Goal: Task Accomplishment & Management: Complete application form

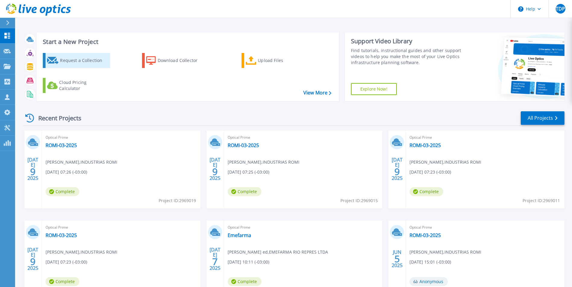
click at [96, 59] on div "Request a Collection" at bounding box center [84, 61] width 48 height 12
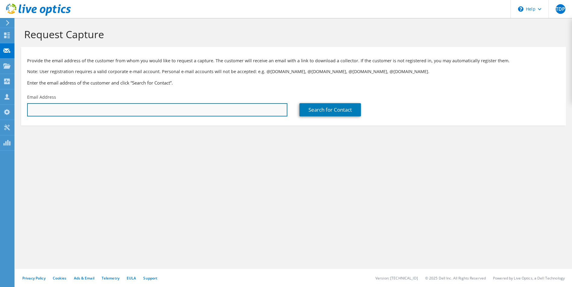
click at [141, 110] on input "text" at bounding box center [157, 109] width 260 height 13
paste input "https://www.linkedin.com/in/thiagopaula/"
type input "https://www.linkedin.com/in/thiagopaula/"
click at [79, 113] on input "text" at bounding box center [157, 109] width 260 height 13
paste input "luciano.bastos@senac.br"
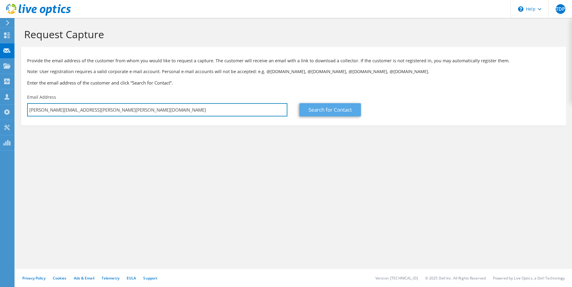
type input "luciano.bastos@senac.br"
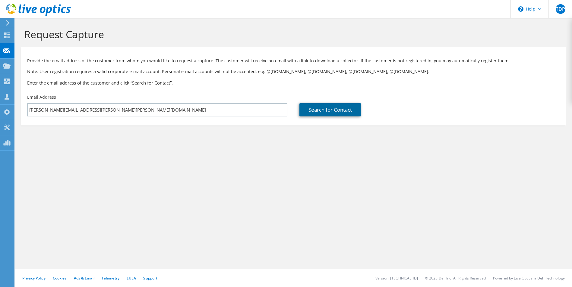
click at [340, 111] on link "Search for Contact" at bounding box center [329, 109] width 61 height 13
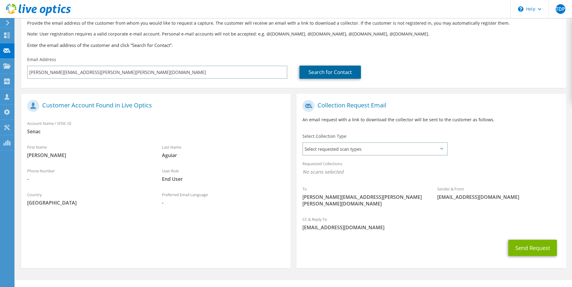
scroll to position [42, 0]
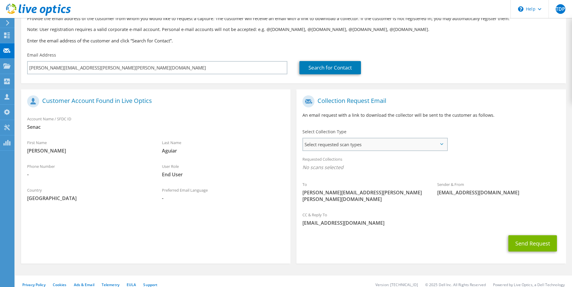
click at [397, 143] on span "Select requested scan types" at bounding box center [374, 145] width 143 height 12
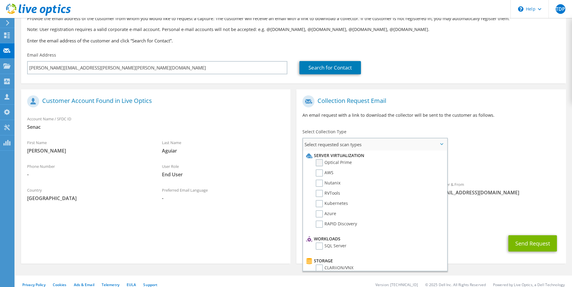
click at [321, 163] on label "Optical Prime" at bounding box center [333, 162] width 36 height 7
click at [0, 0] on input "Optical Prime" at bounding box center [0, 0] width 0 height 0
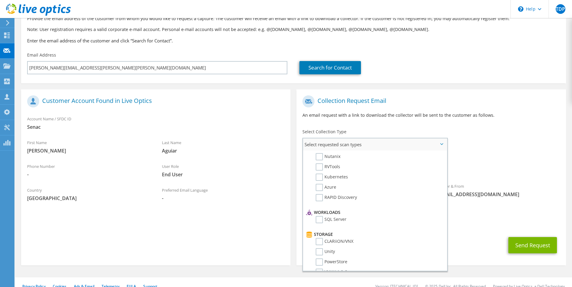
scroll to position [60, 0]
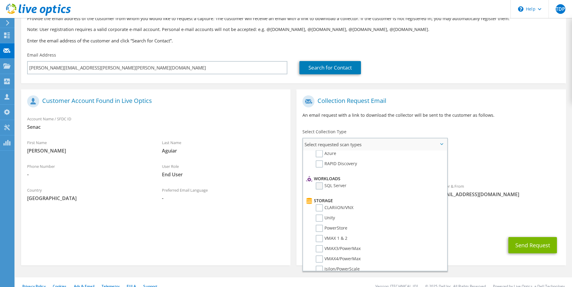
click at [321, 188] on label "SQL Server" at bounding box center [330, 186] width 31 height 7
click at [0, 0] on input "SQL Server" at bounding box center [0, 0] width 0 height 0
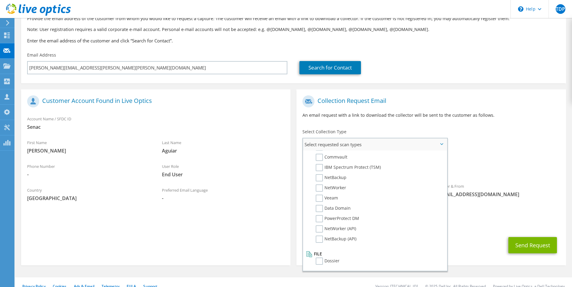
scroll to position [226, 0]
click at [320, 217] on label "Commvault" at bounding box center [331, 217] width 32 height 7
click at [0, 0] on input "Commvault" at bounding box center [0, 0] width 0 height 0
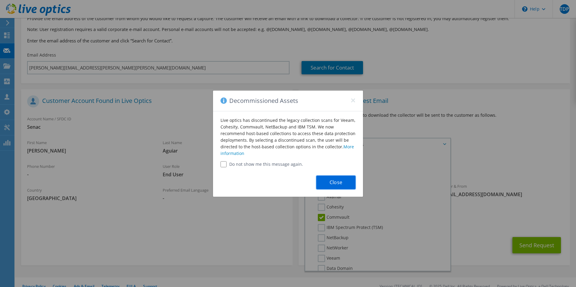
click at [347, 179] on button "Close" at bounding box center [335, 183] width 39 height 14
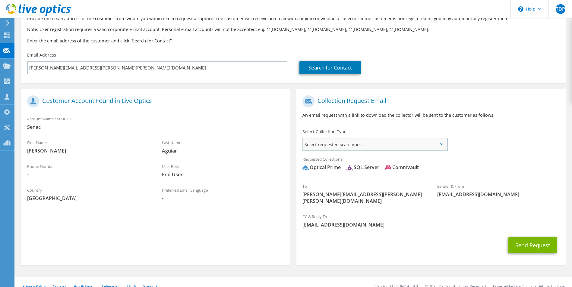
click at [368, 145] on span "Select requested scan types" at bounding box center [374, 145] width 143 height 12
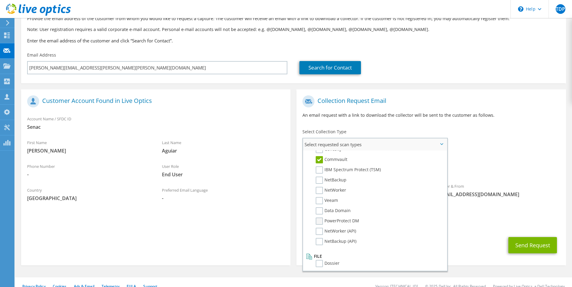
scroll to position [287, 0]
click at [318, 157] on label "Commvault" at bounding box center [331, 157] width 32 height 7
click at [0, 0] on input "Commvault" at bounding box center [0, 0] width 0 height 0
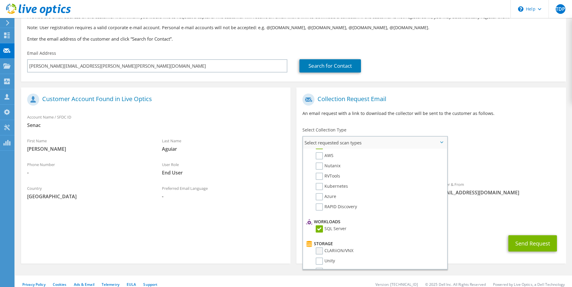
scroll to position [0, 0]
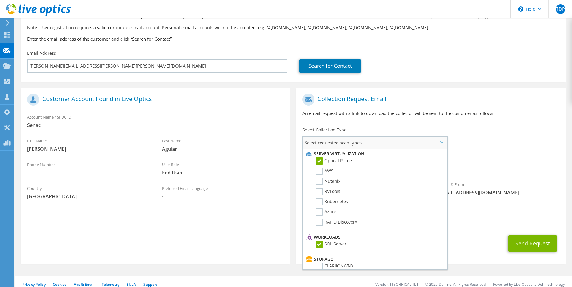
click at [318, 246] on label "SQL Server" at bounding box center [330, 244] width 31 height 7
click at [0, 0] on input "SQL Server" at bounding box center [0, 0] width 0 height 0
click at [508, 178] on div "Sender & From liveoptics@liveoptics.com" at bounding box center [498, 188] width 135 height 21
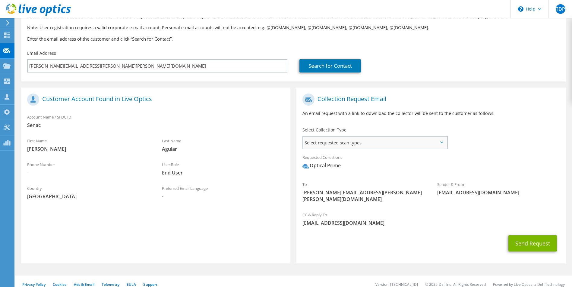
click at [365, 146] on span "Select requested scan types" at bounding box center [374, 143] width 143 height 12
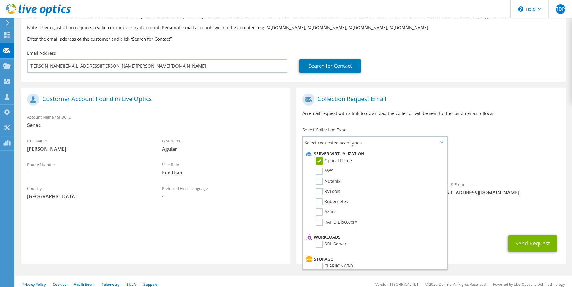
click at [527, 163] on span "Optical Prime" at bounding box center [430, 167] width 257 height 10
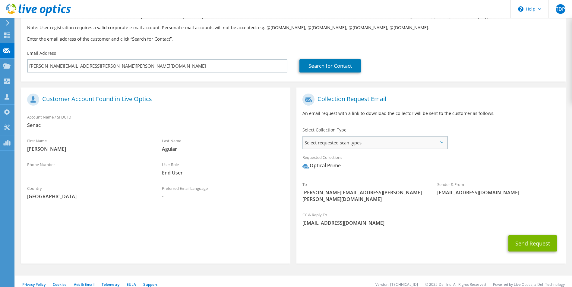
click at [391, 148] on span "Select requested scan types" at bounding box center [374, 143] width 143 height 12
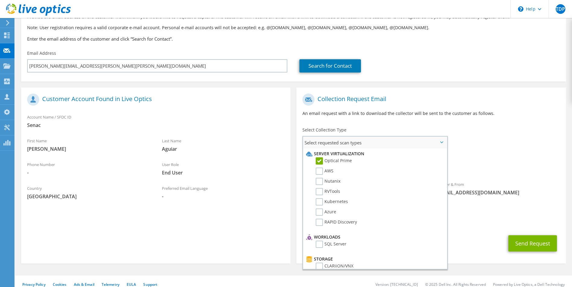
click at [344, 164] on label "Optical Prime" at bounding box center [333, 161] width 36 height 7
click at [0, 0] on input "Optical Prime" at bounding box center [0, 0] width 0 height 0
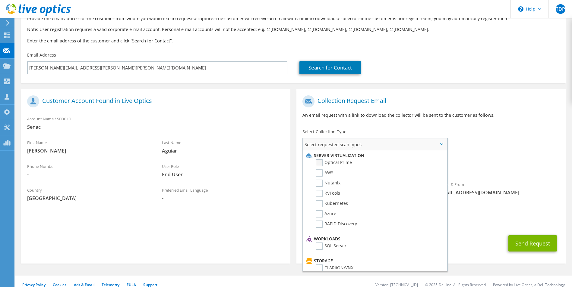
click at [343, 163] on label "Optical Prime" at bounding box center [333, 162] width 36 height 7
click at [0, 0] on input "Optical Prime" at bounding box center [0, 0] width 0 height 0
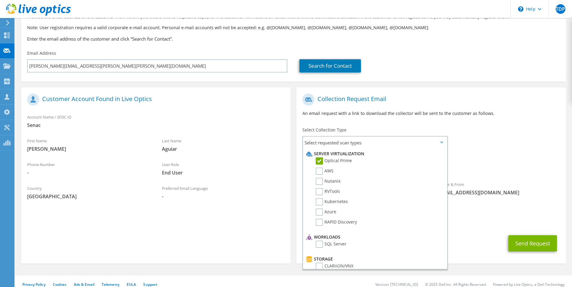
click at [497, 153] on div "Requested Collections No scans selected Optical Prime" at bounding box center [430, 163] width 269 height 24
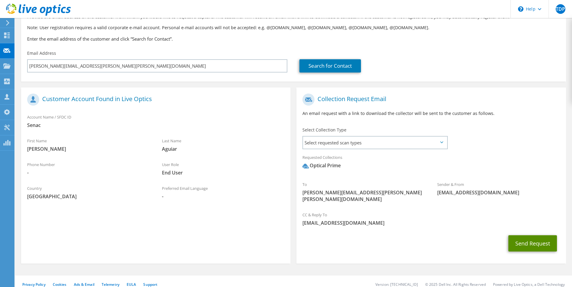
click at [538, 237] on button "Send Request" at bounding box center [532, 244] width 49 height 16
